Goal: Transaction & Acquisition: Download file/media

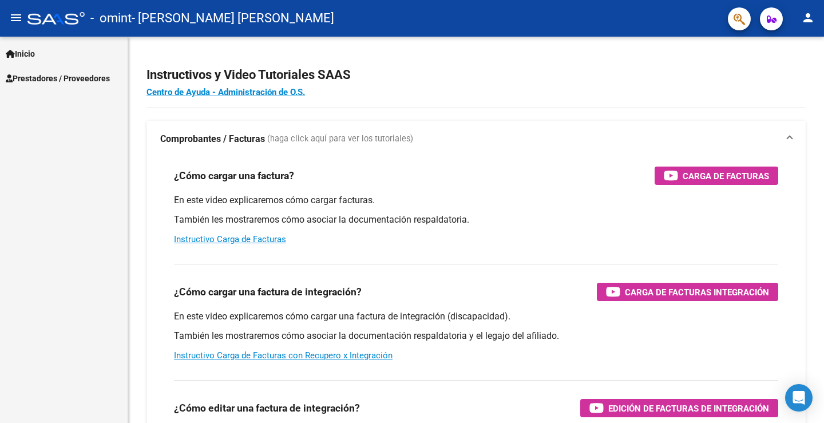
click at [101, 76] on span "Prestadores / Proveedores" at bounding box center [58, 78] width 104 height 13
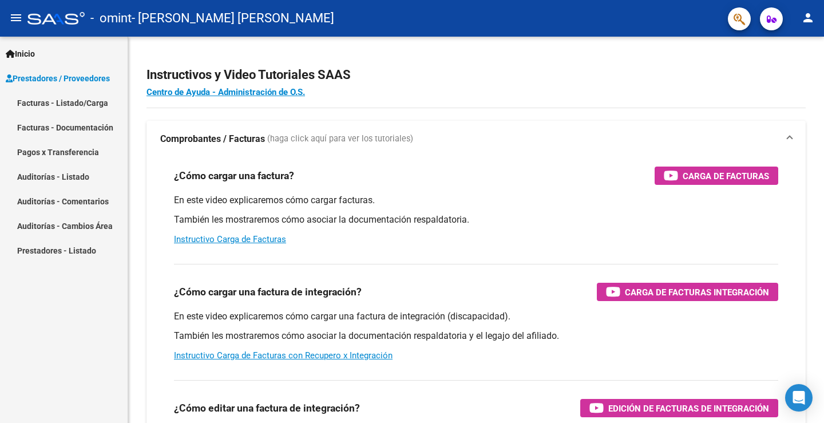
click at [94, 102] on link "Facturas - Listado/Carga" at bounding box center [64, 102] width 128 height 25
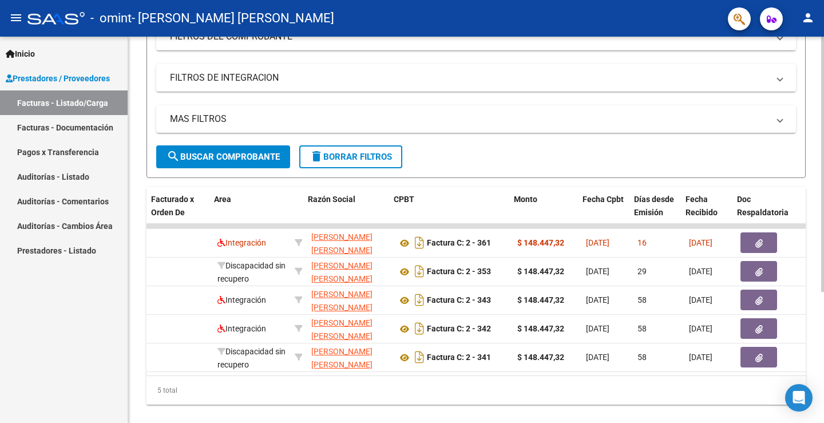
scroll to position [0, 160]
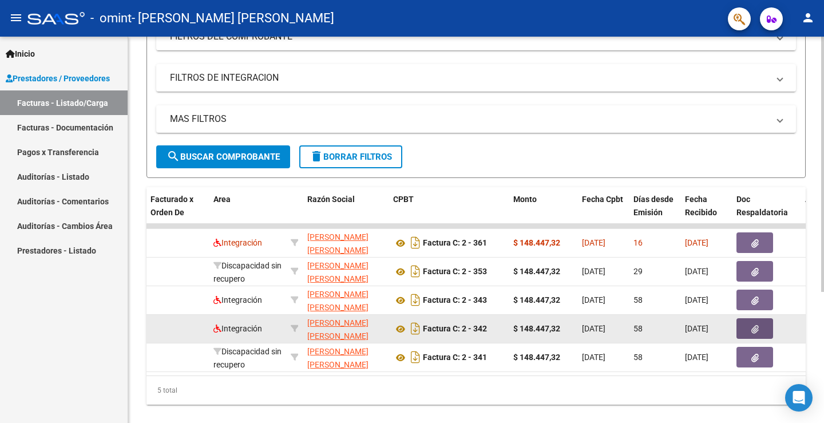
click at [757, 329] on icon "button" at bounding box center [754, 329] width 7 height 9
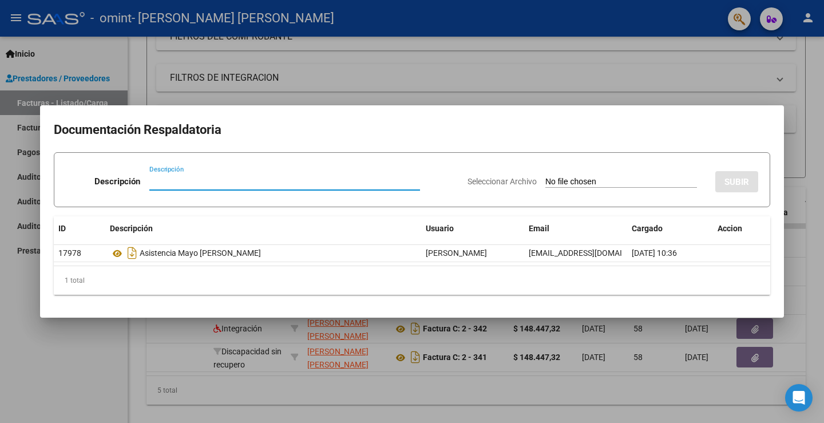
click at [90, 356] on div at bounding box center [412, 211] width 824 height 423
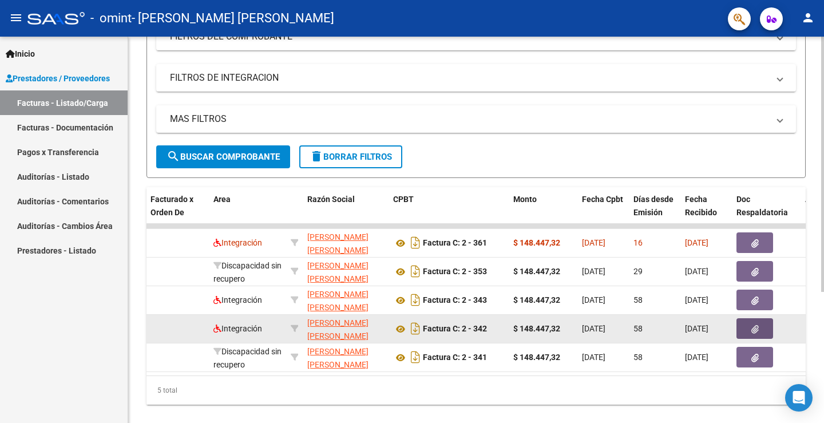
click at [751, 327] on icon "button" at bounding box center [754, 329] width 7 height 9
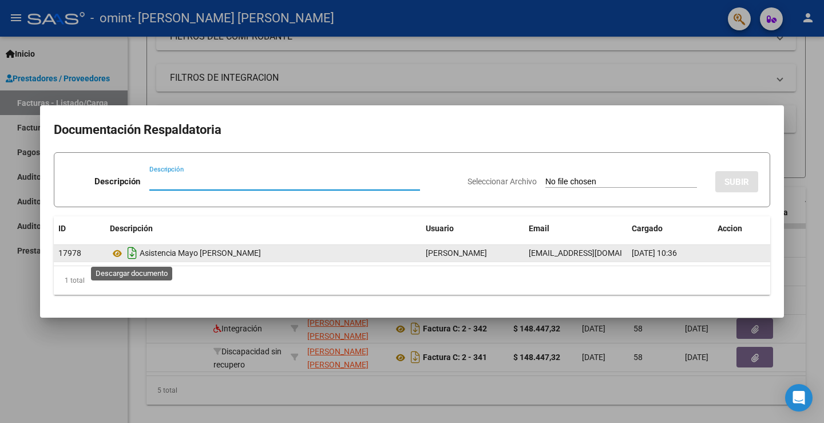
click at [133, 249] on icon "Descargar documento" at bounding box center [132, 253] width 15 height 18
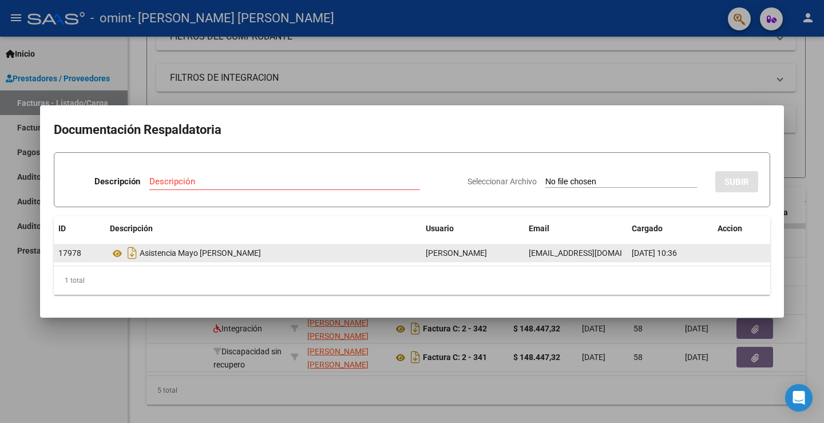
click at [71, 365] on div at bounding box center [412, 211] width 824 height 423
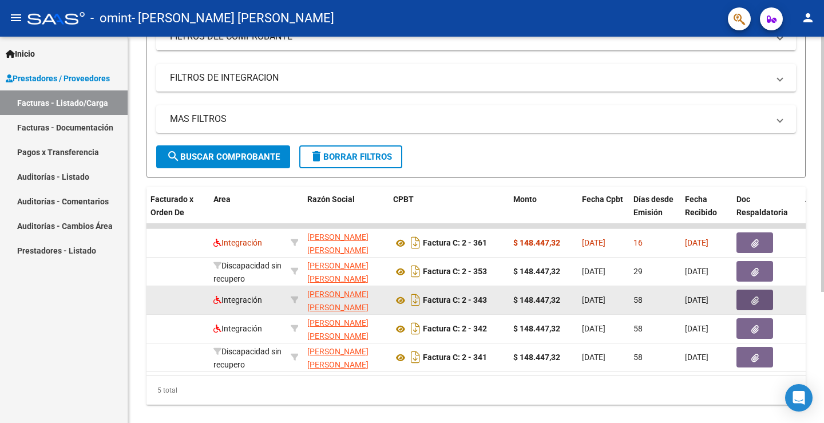
click at [745, 297] on button "button" at bounding box center [754, 299] width 37 height 21
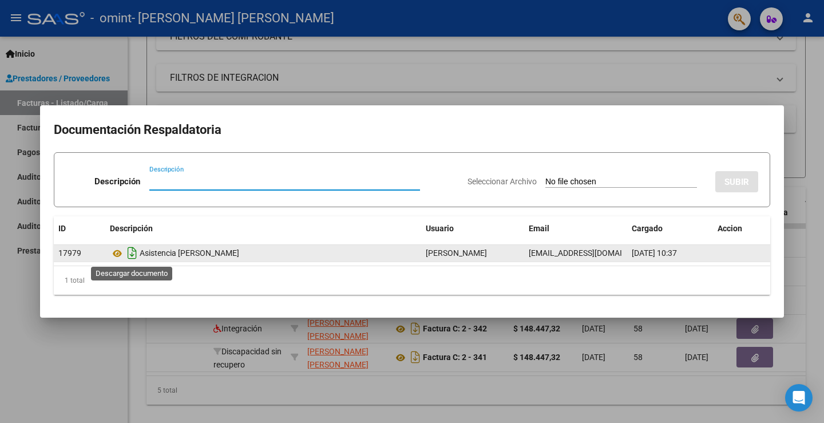
click at [133, 251] on icon "Descargar documento" at bounding box center [132, 253] width 15 height 18
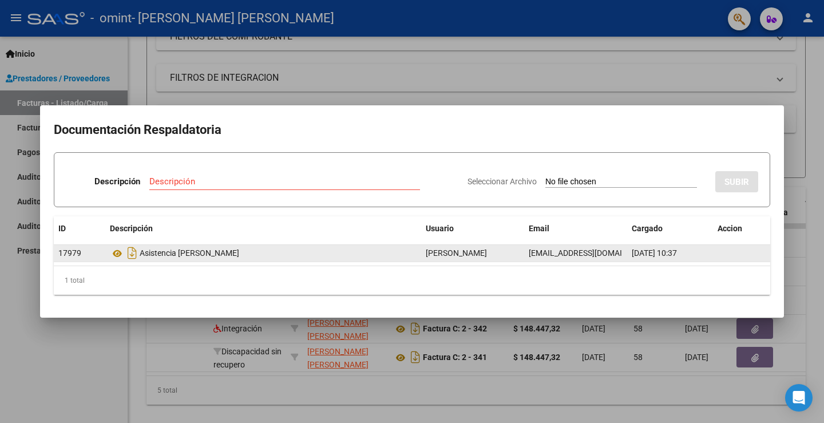
click at [57, 330] on div at bounding box center [412, 211] width 824 height 423
